Goal: Task Accomplishment & Management: Complete application form

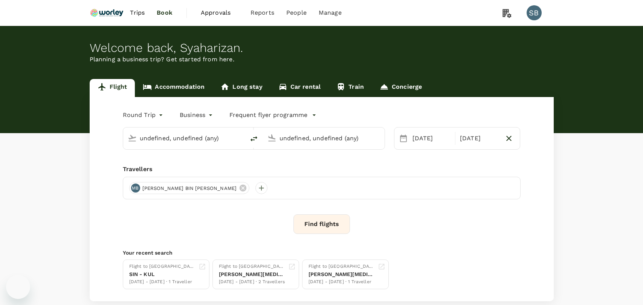
type input "Kerteh (KTE)"
type input "Sultan [PERSON_NAME] [PERSON_NAME] (SZB)"
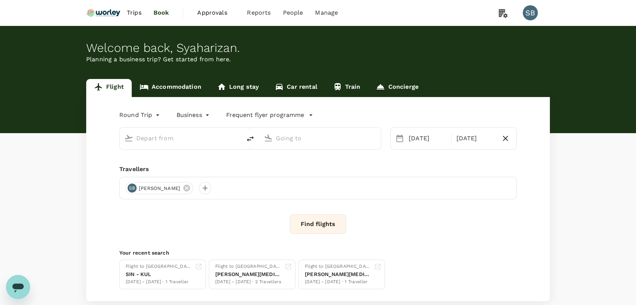
click at [185, 83] on link "Accommodation" at bounding box center [171, 88] width 78 height 18
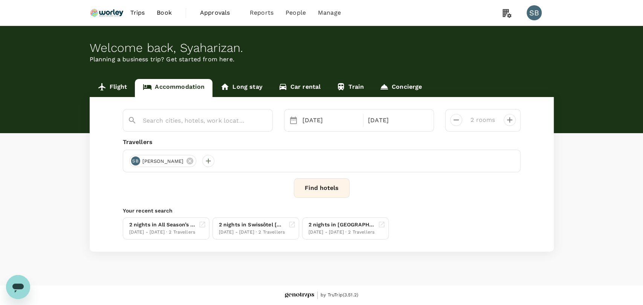
type input "[GEOGRAPHIC_DATA]"
click at [208, 120] on input "[GEOGRAPHIC_DATA]" at bounding box center [195, 121] width 104 height 12
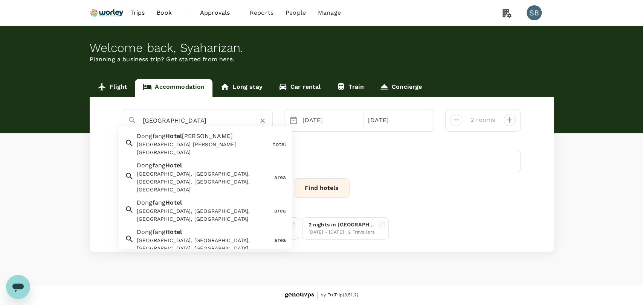
click at [262, 119] on icon "Clear" at bounding box center [263, 121] width 8 height 8
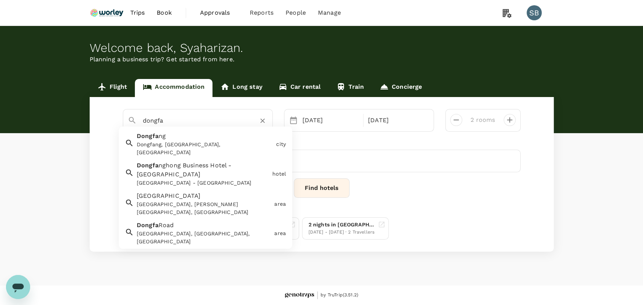
type input "dongfa"
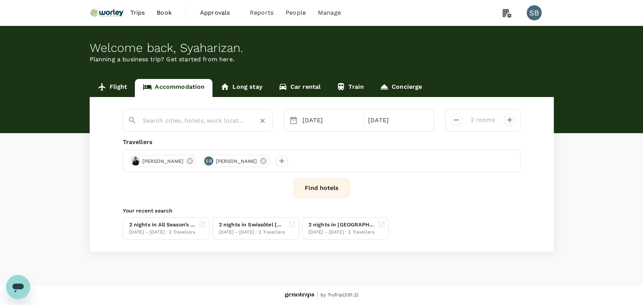
paste input "[GEOGRAPHIC_DATA]"
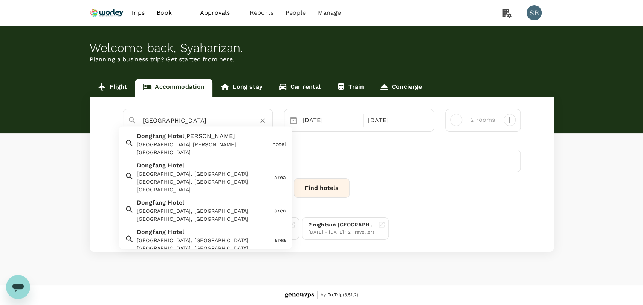
scroll to position [28, 0]
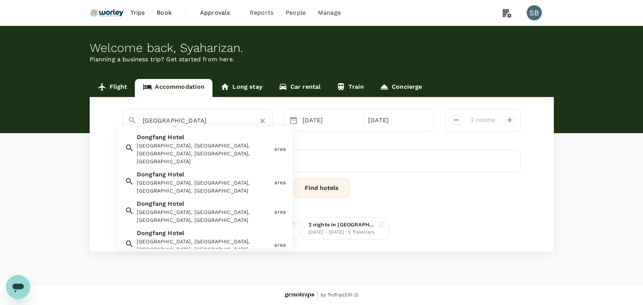
type input "[GEOGRAPHIC_DATA]"
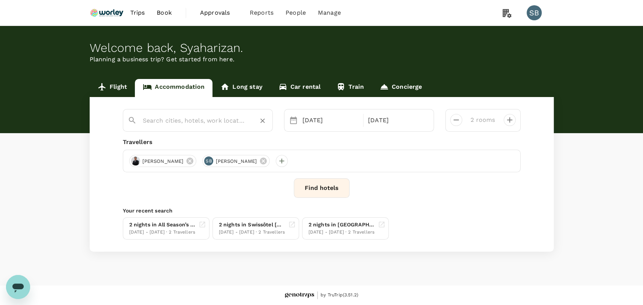
paste input "[GEOGRAPHIC_DATA]"
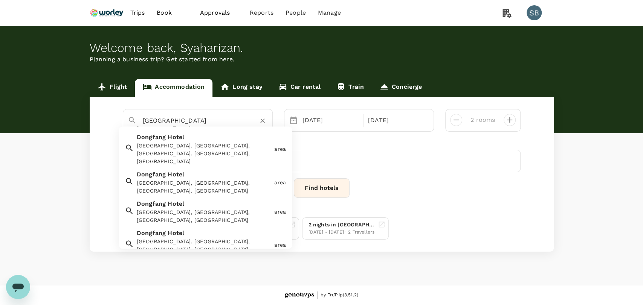
type input "[GEOGRAPHIC_DATA]"
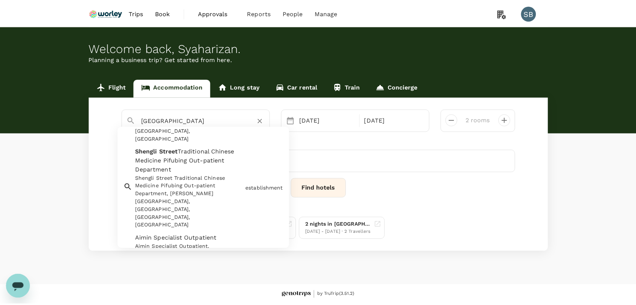
scroll to position [312, 0]
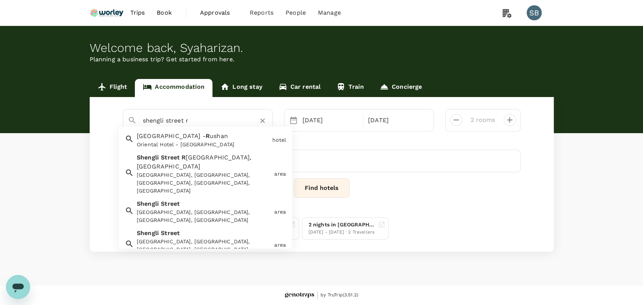
type input "shengli street r"
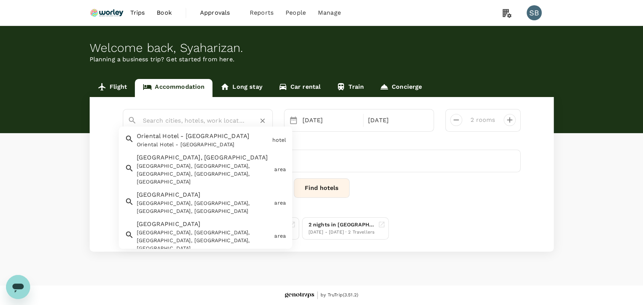
click at [169, 119] on input "text" at bounding box center [195, 121] width 104 height 12
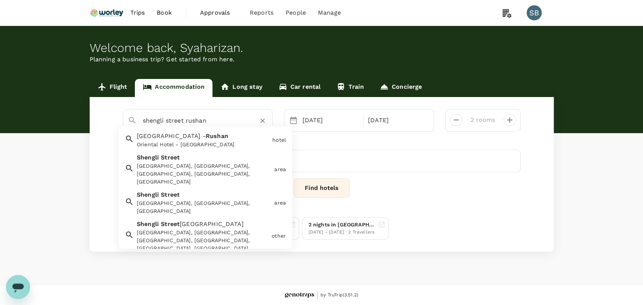
click at [181, 164] on div "[GEOGRAPHIC_DATA], [GEOGRAPHIC_DATA], [GEOGRAPHIC_DATA], [GEOGRAPHIC_DATA], [GE…" at bounding box center [204, 175] width 134 height 24
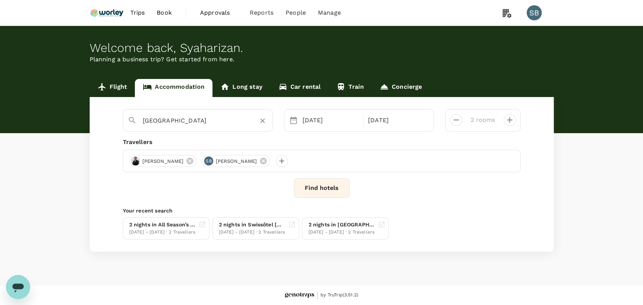
type input "[GEOGRAPHIC_DATA]"
click at [337, 192] on button "Find hotels" at bounding box center [322, 188] width 56 height 20
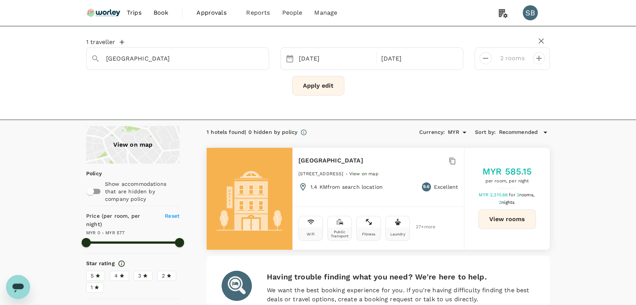
type input "[PERSON_NAME]"
click at [101, 15] on img at bounding box center [103, 13] width 35 height 17
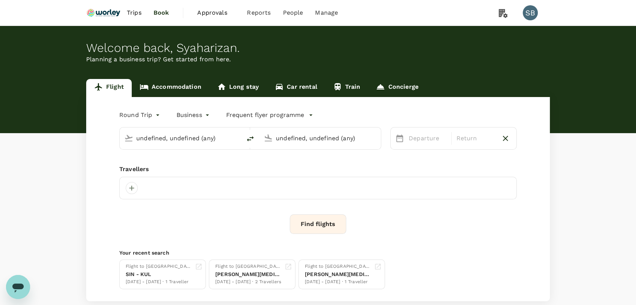
type input "Kerteh (KTE)"
type input "Sultan [PERSON_NAME] [PERSON_NAME] (SZB)"
type input "Kerteh (KTE)"
type input "Sultan [PERSON_NAME] [PERSON_NAME] (SZB)"
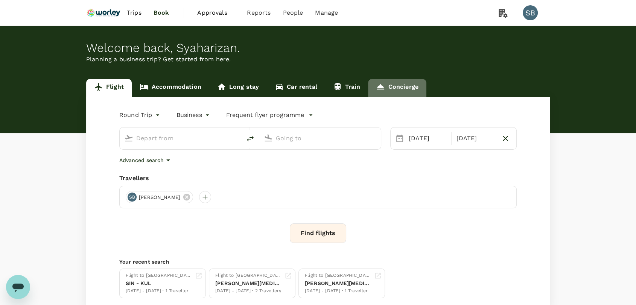
type input "Kerteh (KTE)"
type input "Sultan [PERSON_NAME] [PERSON_NAME] (SZB)"
click at [386, 92] on link "Concierge" at bounding box center [397, 88] width 58 height 18
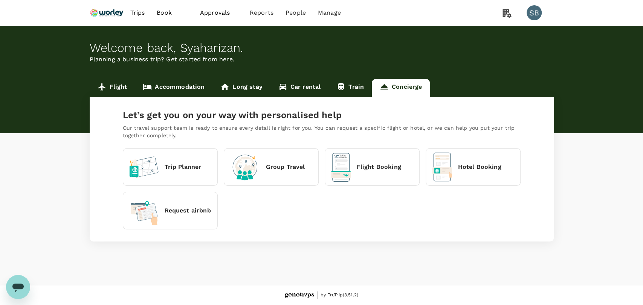
click at [474, 169] on p "Hotel Booking" at bounding box center [479, 167] width 43 height 9
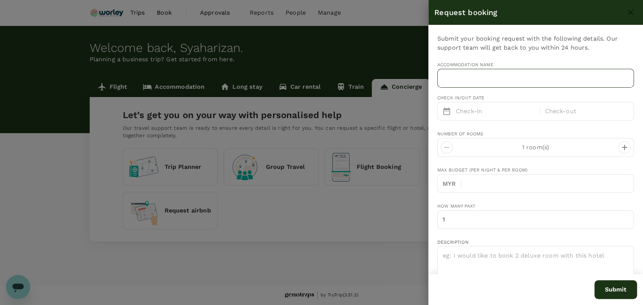
click at [480, 78] on input "text" at bounding box center [535, 78] width 197 height 19
paste input "[GEOGRAPHIC_DATA]"
type input "[GEOGRAPHIC_DATA]"
click at [482, 115] on div "Check-in" at bounding box center [496, 111] width 86 height 15
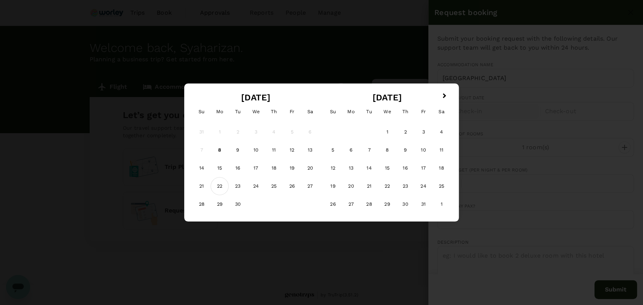
click at [224, 182] on div "22" at bounding box center [219, 186] width 18 height 18
click at [253, 182] on div "24" at bounding box center [256, 186] width 18 height 18
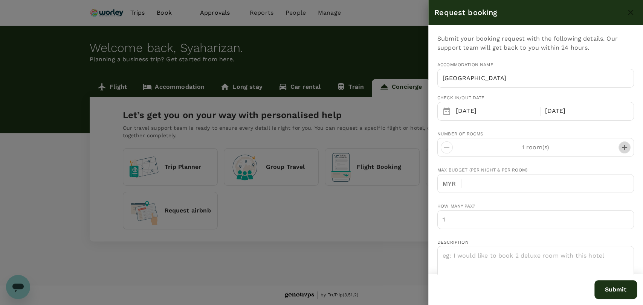
click at [620, 149] on icon "decrease" at bounding box center [624, 147] width 9 height 9
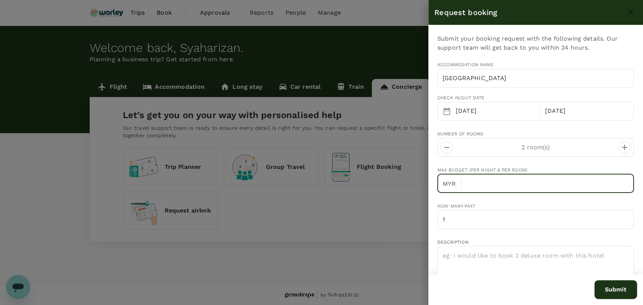
click at [508, 181] on input "text" at bounding box center [550, 183] width 166 height 19
type input "200"
type input "2"
click at [619, 215] on input "2" at bounding box center [535, 219] width 197 height 19
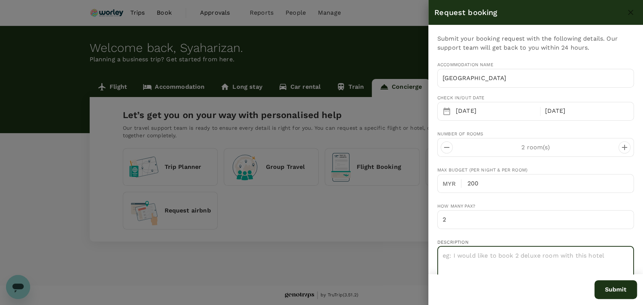
click at [544, 255] on textarea at bounding box center [535, 277] width 197 height 62
paste textarea "Address: [STREET_ADDRESS] — located near the [GEOGRAPHIC_DATA] and in the heart…"
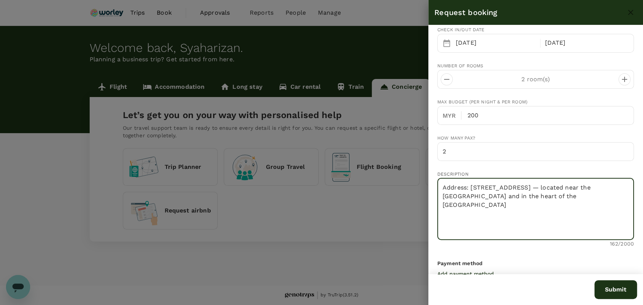
scroll to position [84, 0]
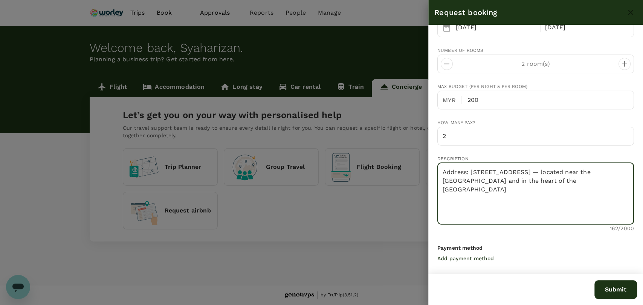
click at [470, 165] on textarea "Address: [STREET_ADDRESS] — located near the [GEOGRAPHIC_DATA] and in the heart…" at bounding box center [535, 194] width 197 height 62
click at [573, 195] on textarea "Address: [STREET_ADDRESS] — located near the [GEOGRAPHIC_DATA] and in the heart…" at bounding box center [535, 194] width 197 height 62
paste textarea "Please quote room with breakfast Traveler Name (updated in the portal) : 1- [PE…"
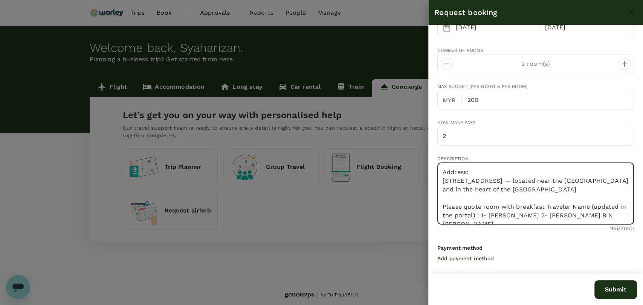
scroll to position [11, 0]
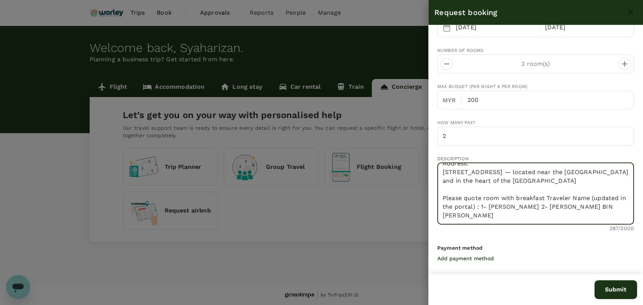
click at [544, 200] on textarea "Address: [STREET_ADDRESS] — located near the [GEOGRAPHIC_DATA] and in the heart…" at bounding box center [535, 194] width 197 height 62
click at [558, 209] on textarea "Address: [STREET_ADDRESS] — located near the [GEOGRAPHIC_DATA] and in the heart…" at bounding box center [535, 194] width 197 height 62
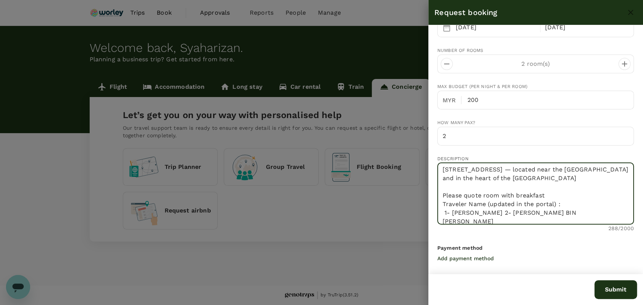
scroll to position [26, 0]
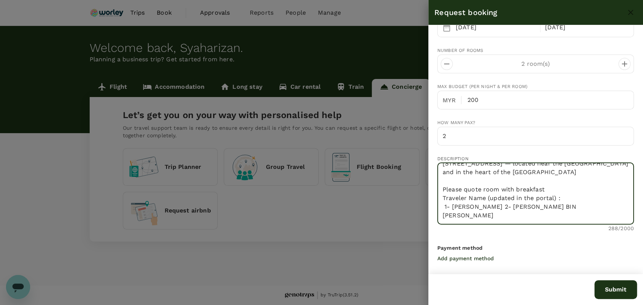
click at [520, 203] on textarea "Address: [STREET_ADDRESS] — located near the [GEOGRAPHIC_DATA] and in the heart…" at bounding box center [535, 194] width 197 height 62
click at [518, 200] on textarea "Address: [STREET_ADDRESS] — located near the [GEOGRAPHIC_DATA] and in the heart…" at bounding box center [535, 194] width 197 height 62
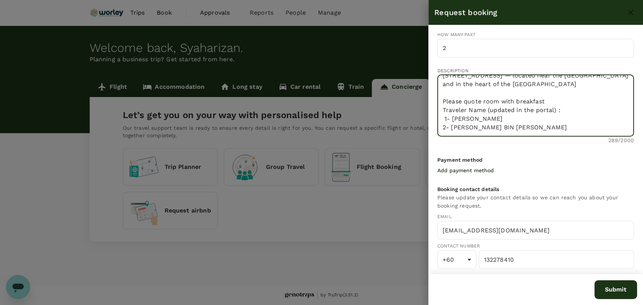
scroll to position [0, 0]
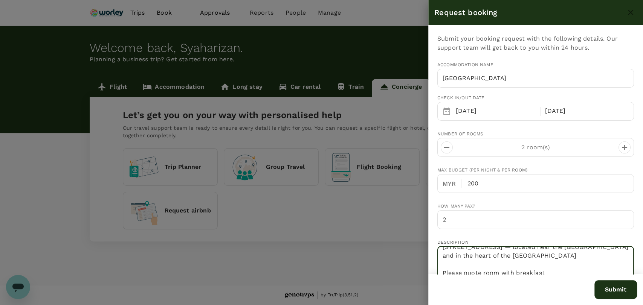
type textarea "Address: [STREET_ADDRESS] — located near the [GEOGRAPHIC_DATA] and in the heart…"
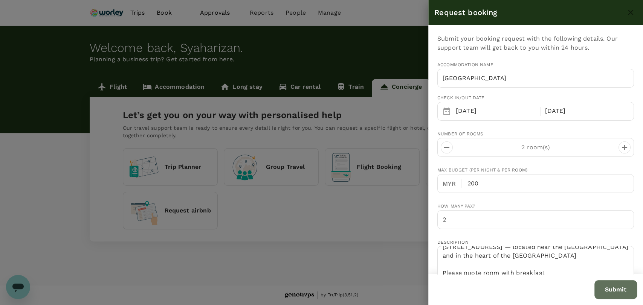
click at [622, 290] on button "Submit" at bounding box center [615, 289] width 43 height 19
